Goal: Navigation & Orientation: Find specific page/section

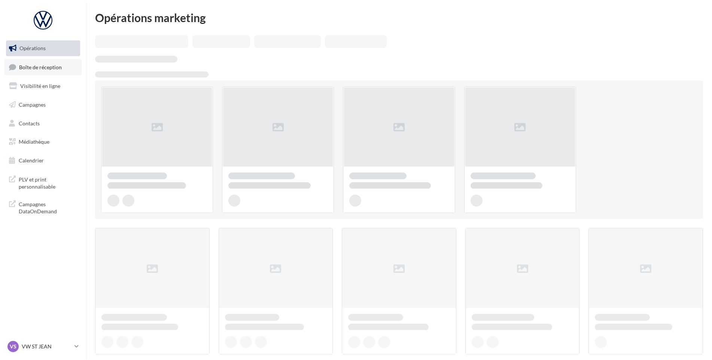
click at [9, 62] on link "Boîte de réception" at bounding box center [42, 67] width 77 height 16
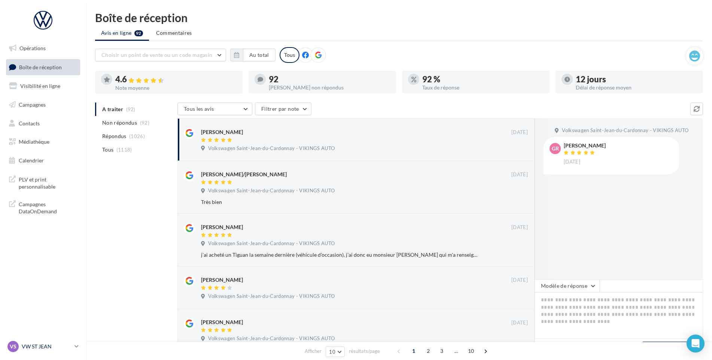
click at [48, 348] on p "VW ST JEAN" at bounding box center [47, 346] width 50 height 7
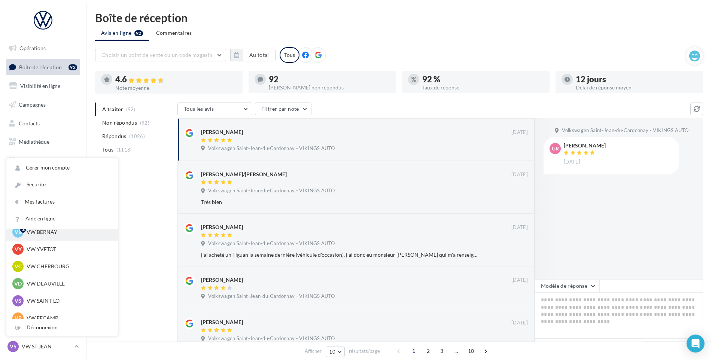
scroll to position [75, 0]
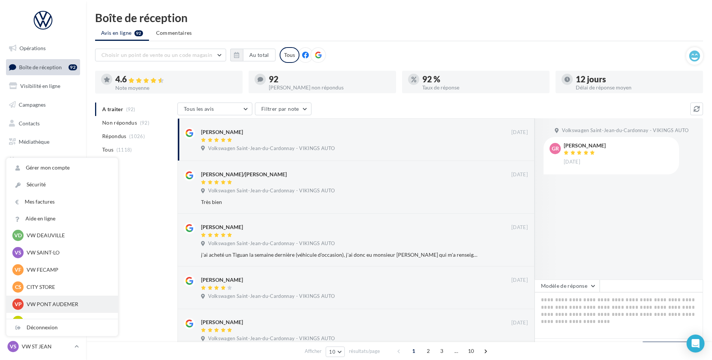
click at [49, 303] on p "VW PONT AUDEMER" at bounding box center [68, 303] width 82 height 7
